Goal: Transaction & Acquisition: Purchase product/service

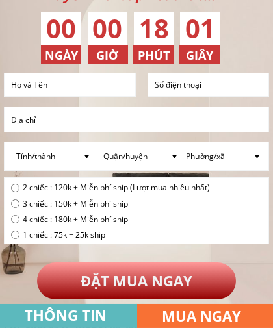
scroll to position [3663, 0]
click at [51, 84] on input "text" at bounding box center [70, 84] width 124 height 23
type input "0918903854"
type input "[PERSON_NAME]"
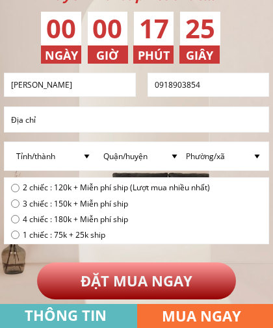
click at [63, 120] on input "text" at bounding box center [136, 119] width 257 height 25
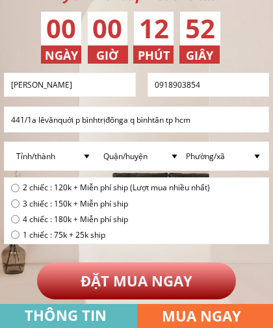
type input "441/1a lêvănquới p bìnhtrịđônga q bìnhtân tp hcm"
click at [187, 316] on h3 "MUA NGAY" at bounding box center [210, 316] width 97 height 23
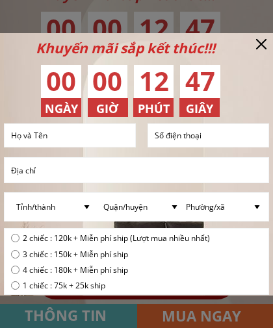
scroll to position [31, 0]
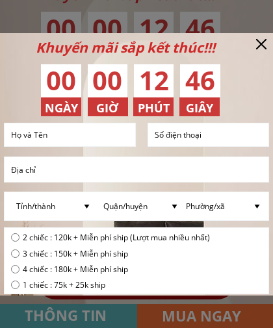
click at [131, 237] on span "2 chiếc : 120k + Miễn phí ship (Lượt mua nhiều nhất)" at bounding box center [116, 237] width 187 height 12
radio input "true"
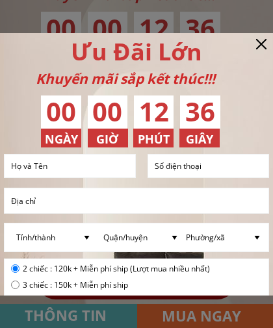
scroll to position [0, 0]
click at [271, 37] on div "Ưu Đãi Lớn Khuyến mãi sắp kết thúc!!! 00 00 12 35 NGÀY GIÂY PHÚT GIỜ ĐẶT MUA NG…" at bounding box center [136, 263] width 273 height 460
click at [256, 42] on div at bounding box center [261, 44] width 10 height 10
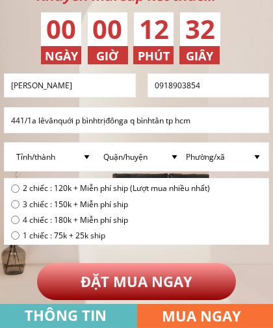
click at [153, 187] on span "2 chiếc : 120k + Miễn phí ship (Lượt mua nhiều nhất)" at bounding box center [116, 188] width 187 height 12
radio input "true"
click at [173, 283] on p "ĐẶT MUA NGAY" at bounding box center [136, 281] width 199 height 37
